Goal: Information Seeking & Learning: Learn about a topic

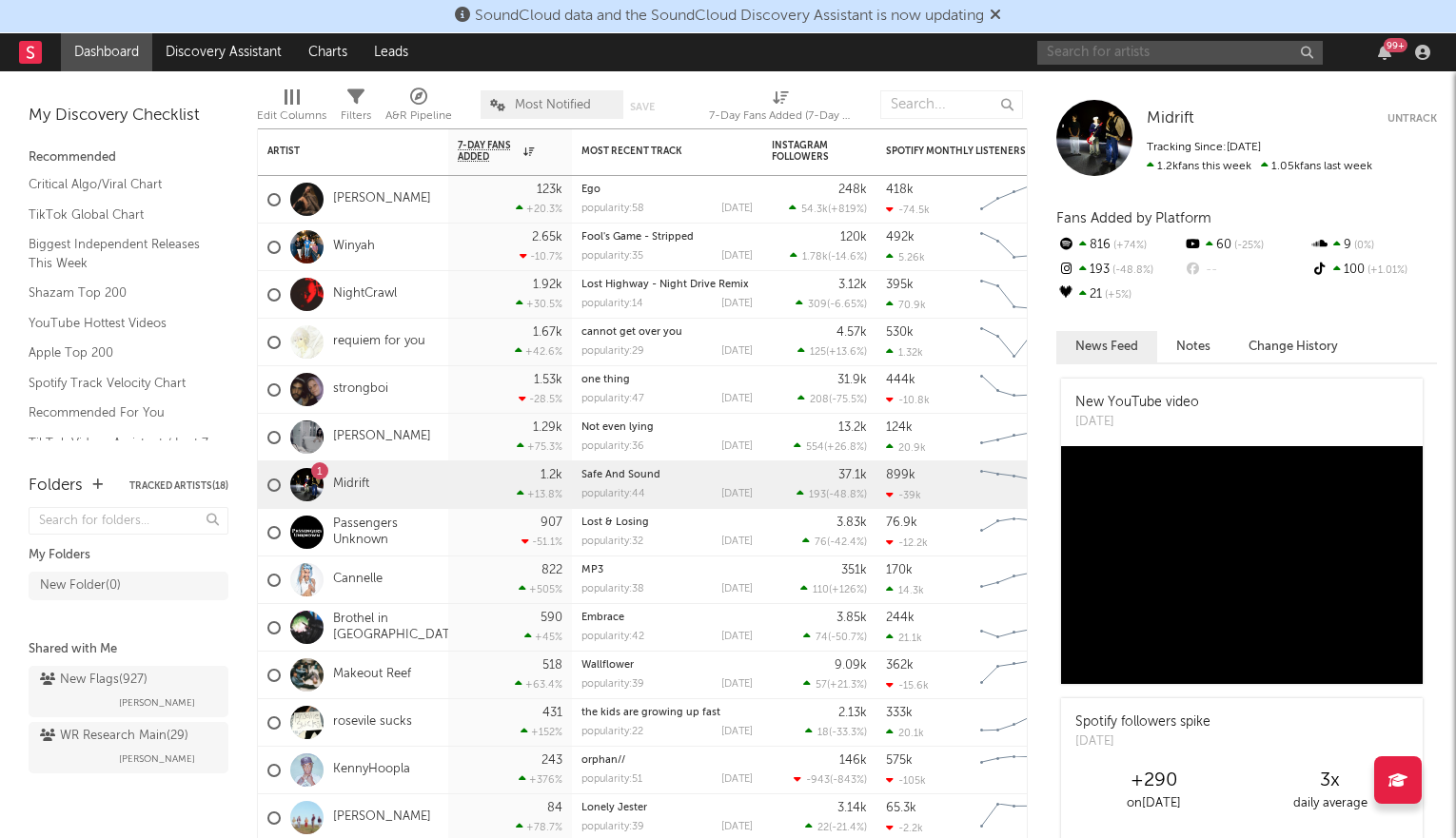
click at [1060, 53] on input "text" at bounding box center [1180, 52] width 286 height 24
click at [1150, 44] on input "[PERSON_NAME]" at bounding box center [1180, 52] width 286 height 24
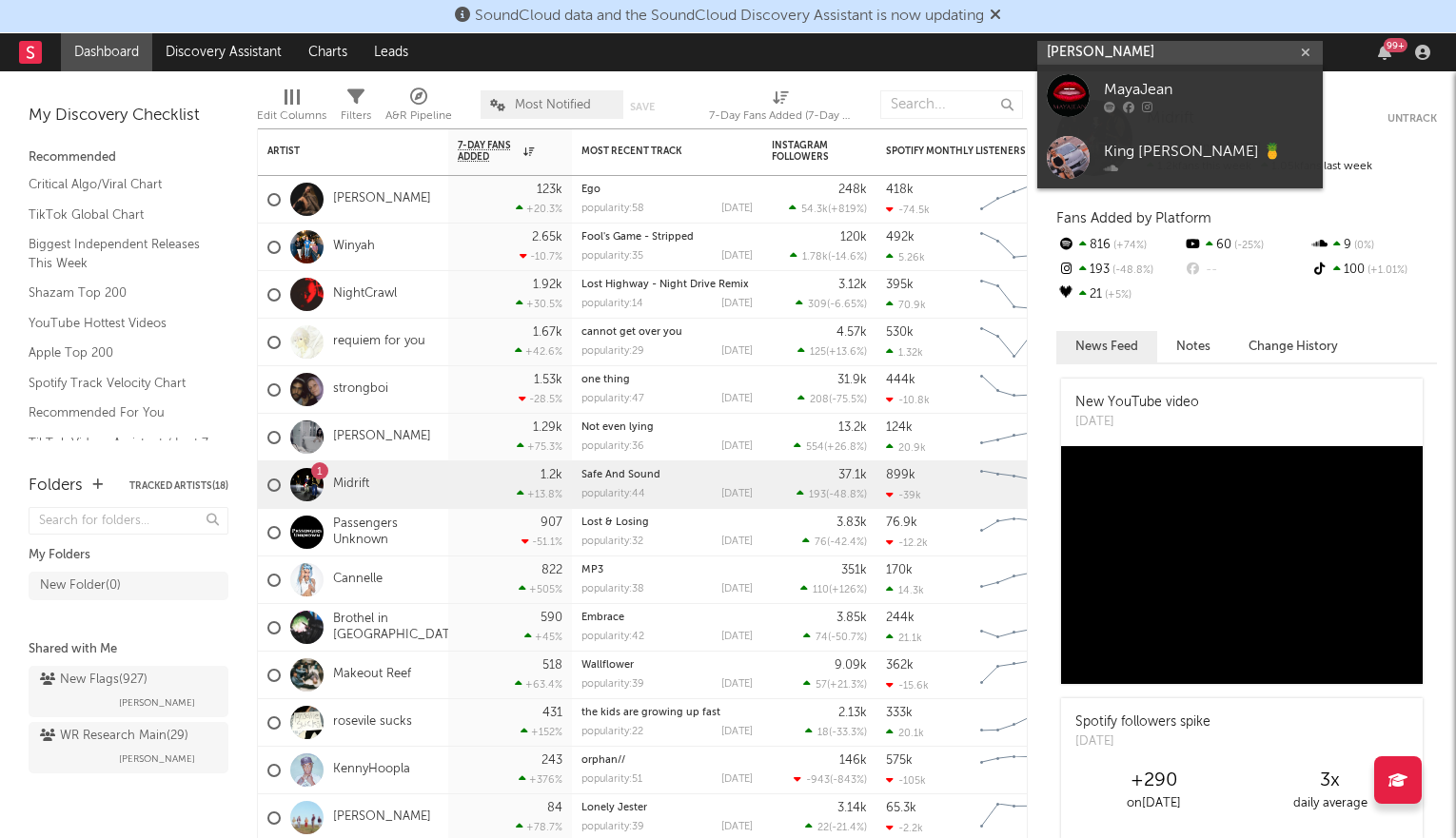
click at [1085, 44] on input "[PERSON_NAME]" at bounding box center [1180, 52] width 286 height 24
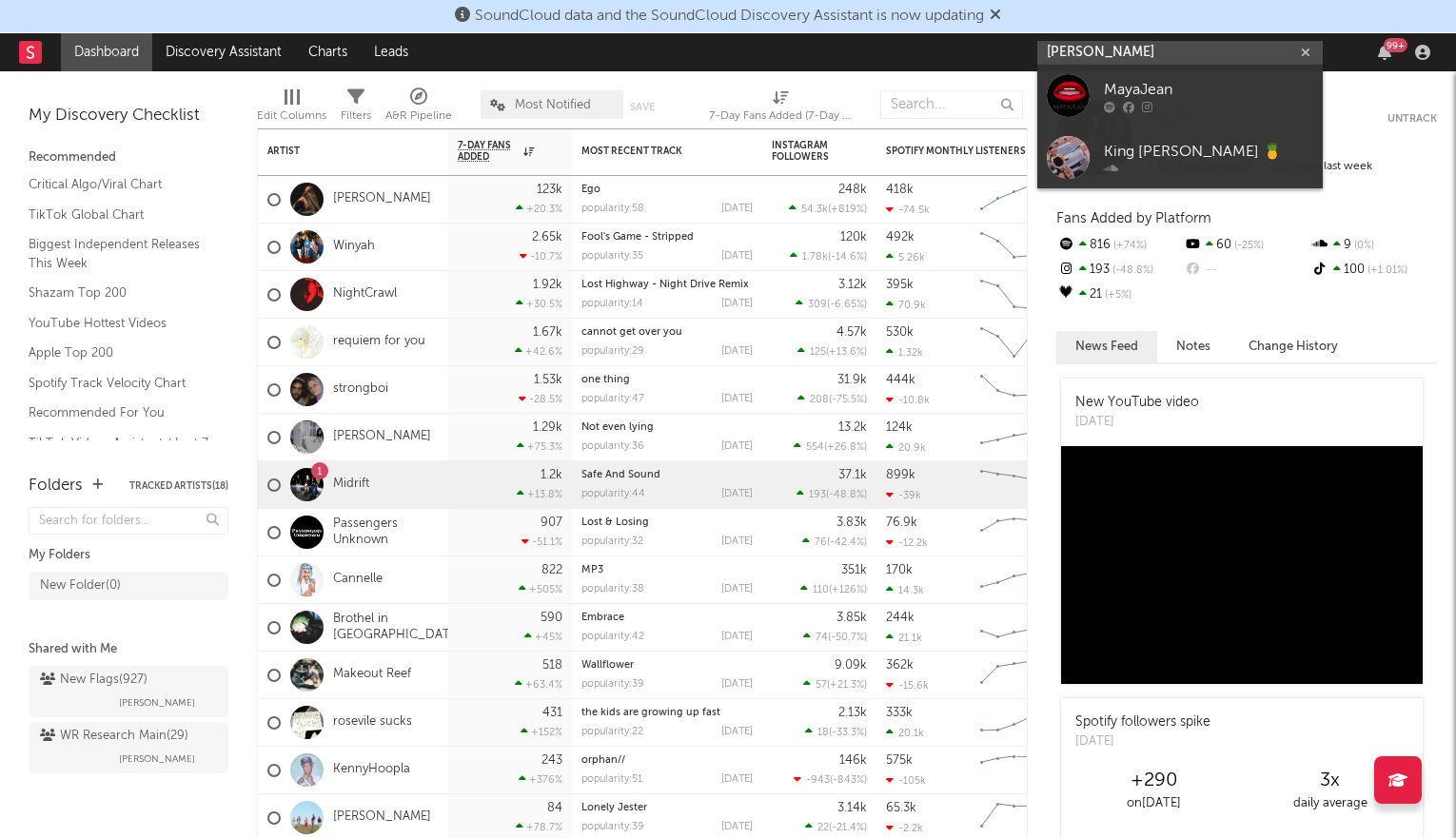
paste input "[URL][DOMAIN_NAME]"
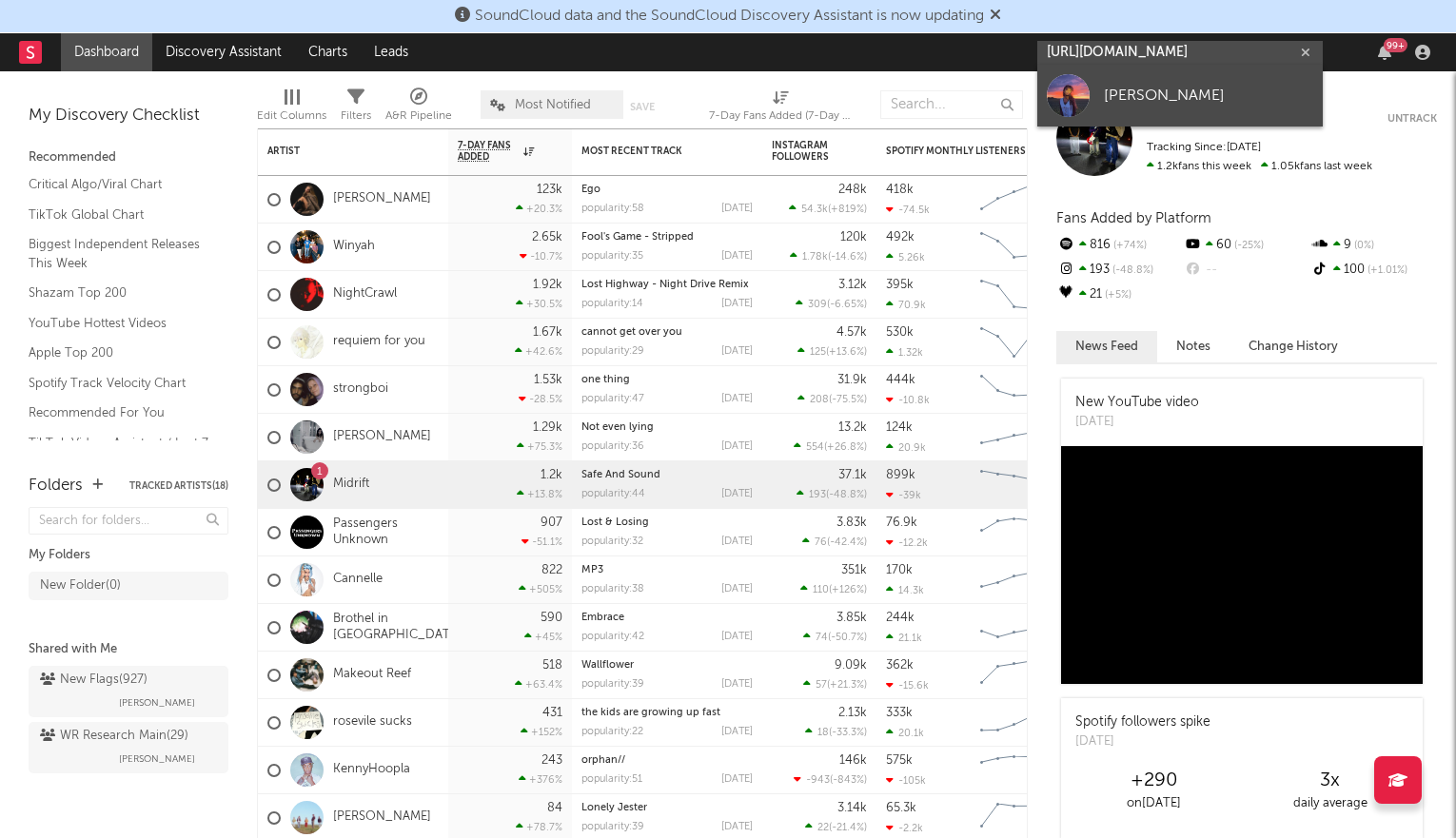
type input "[URL][DOMAIN_NAME]"
click at [1106, 90] on div "[PERSON_NAME]" at bounding box center [1208, 97] width 210 height 23
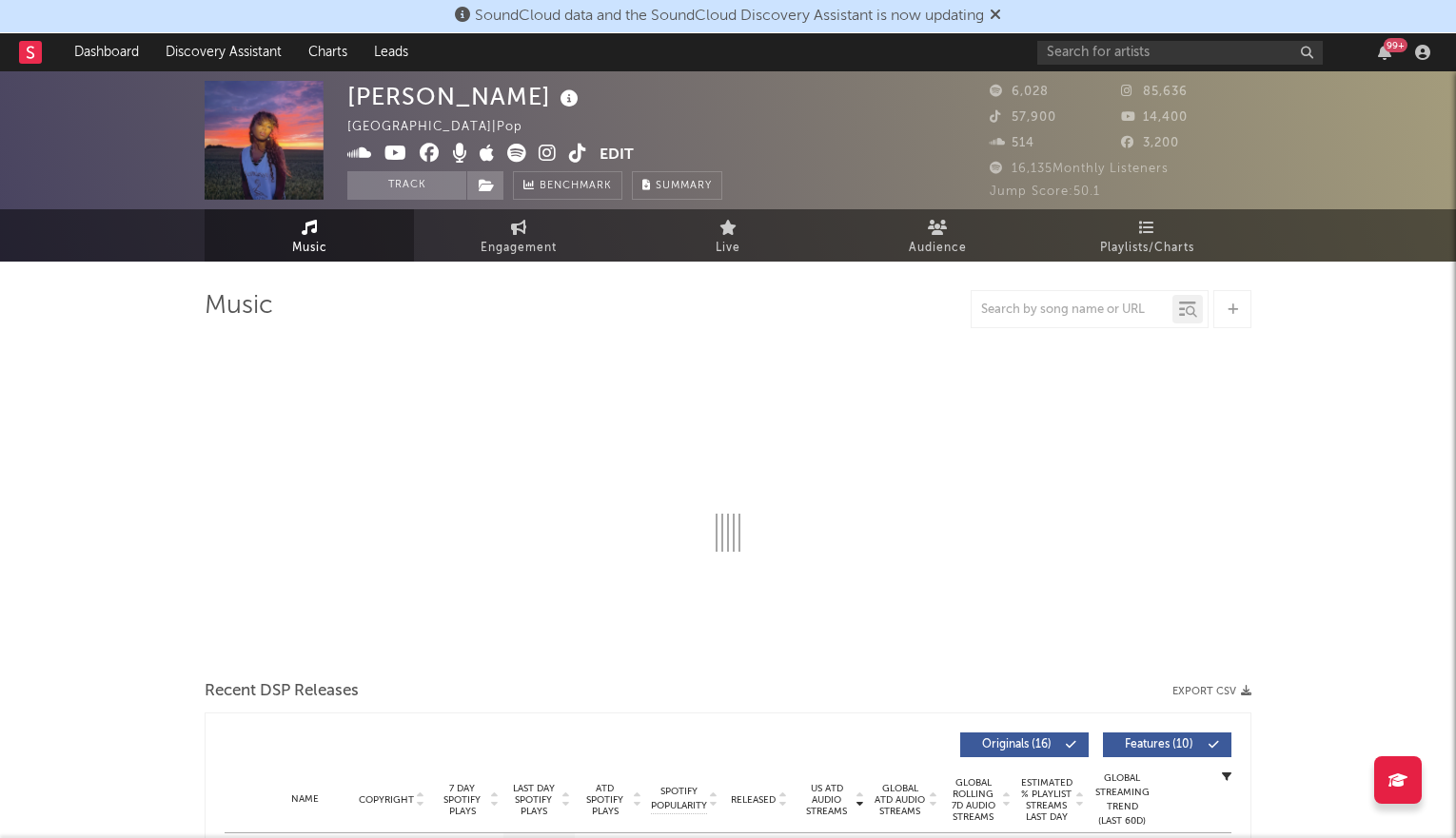
select select "6m"
